Goal: Browse casually: Explore the website without a specific task or goal

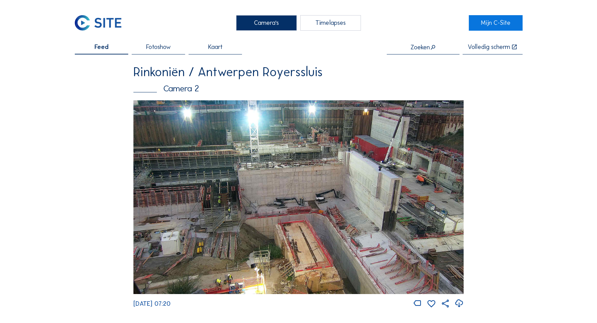
click at [253, 20] on div "Camera's" at bounding box center [266, 23] width 61 height 16
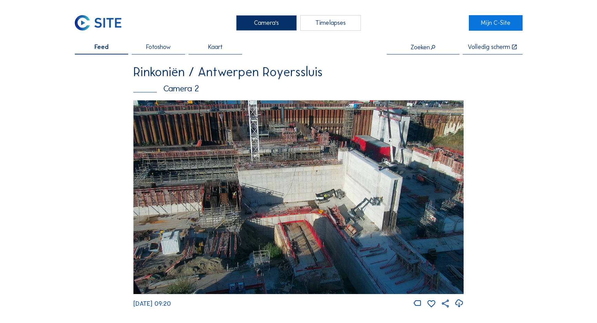
click at [401, 153] on img at bounding box center [298, 197] width 330 height 194
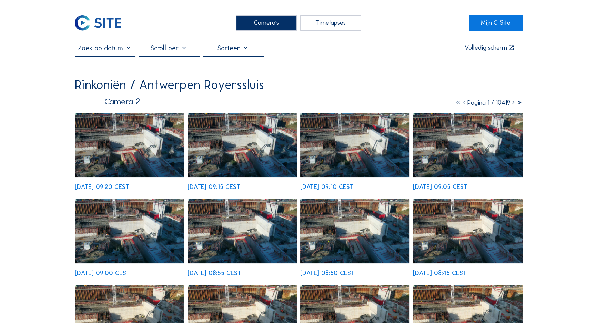
click at [154, 141] on img at bounding box center [130, 145] width 110 height 64
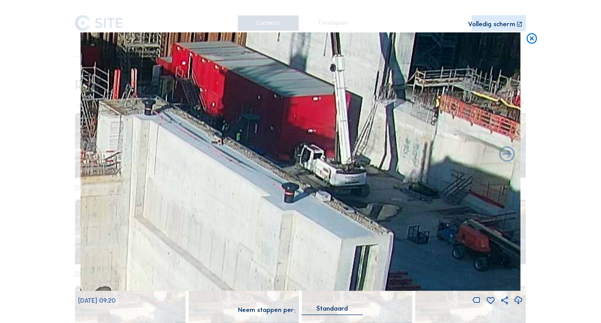
click at [532, 41] on icon at bounding box center [532, 38] width 13 height 13
